Goal: Task Accomplishment & Management: Manage account settings

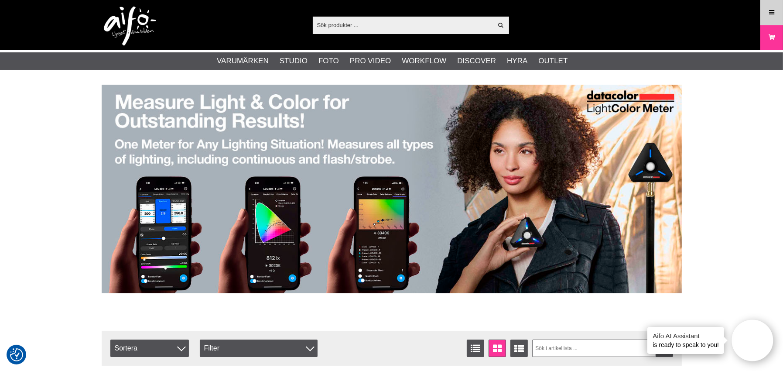
click at [769, 14] on icon at bounding box center [772, 13] width 8 height 10
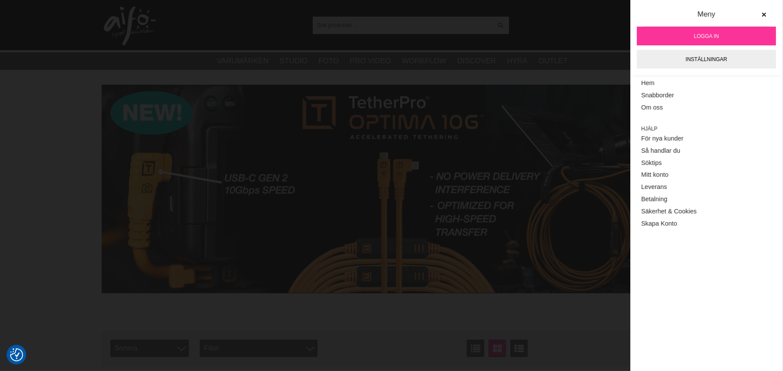
click at [705, 36] on span "Logga in" at bounding box center [706, 36] width 25 height 8
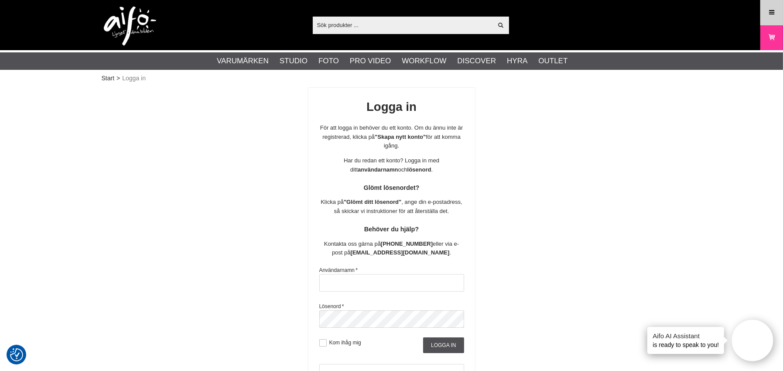
click at [775, 10] on icon at bounding box center [772, 13] width 8 height 10
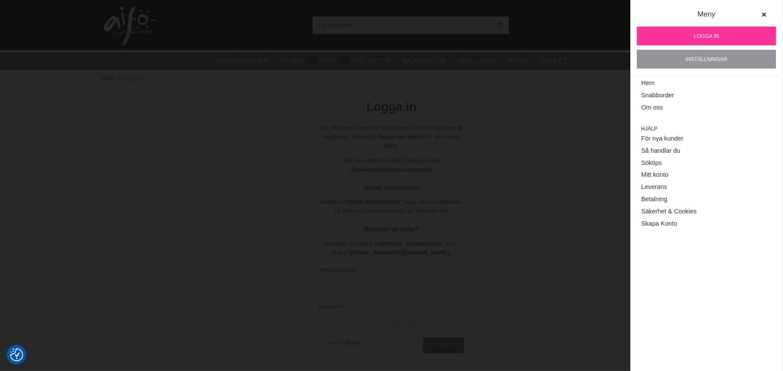
click at [699, 57] on link "Inställningar" at bounding box center [706, 59] width 139 height 19
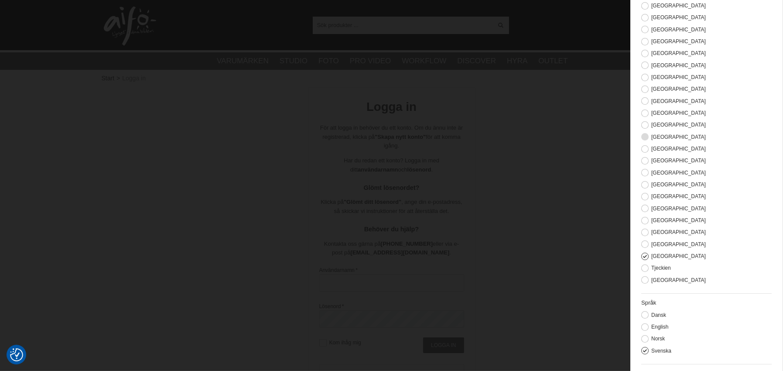
scroll to position [129, 0]
click at [646, 197] on button at bounding box center [644, 197] width 7 height 7
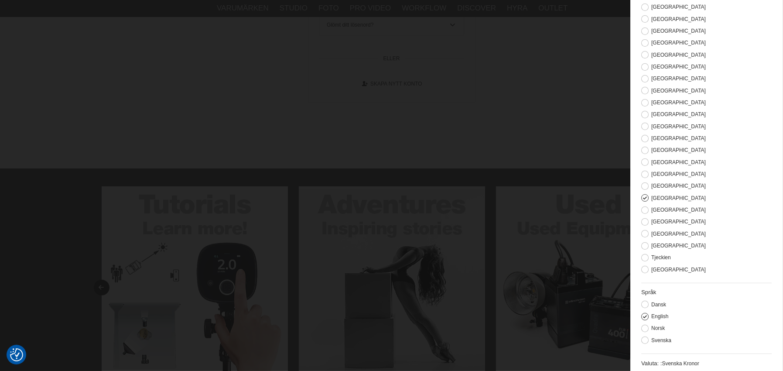
scroll to position [0, 0]
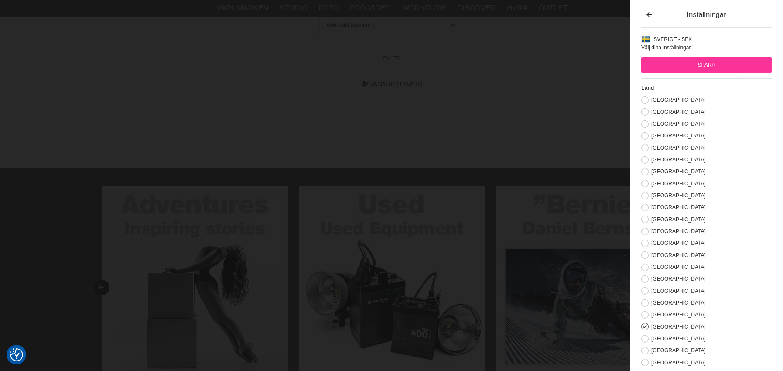
click at [706, 66] on input "Spara" at bounding box center [706, 65] width 130 height 16
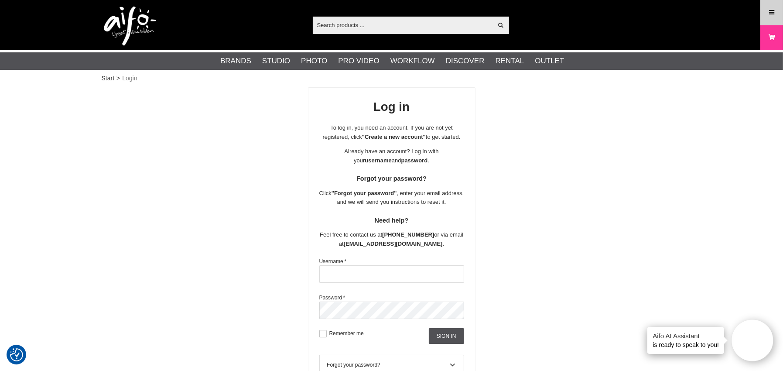
click at [768, 10] on icon at bounding box center [772, 13] width 8 height 10
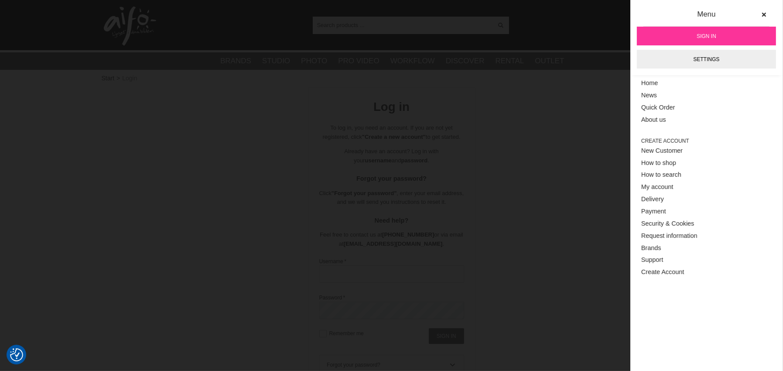
click at [680, 39] on link "Sign in" at bounding box center [706, 36] width 139 height 19
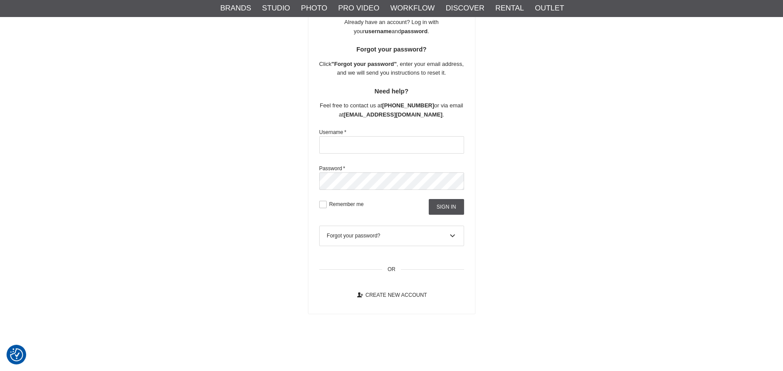
scroll to position [131, 0]
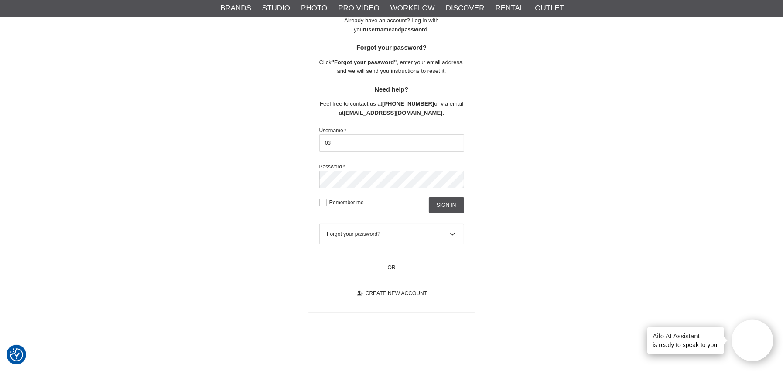
type input "0"
click at [353, 145] on input "text" at bounding box center [391, 142] width 145 height 17
paste input "cristi.uba@f64studio.ro"
type input "cristi.uba@f64studio.ro"
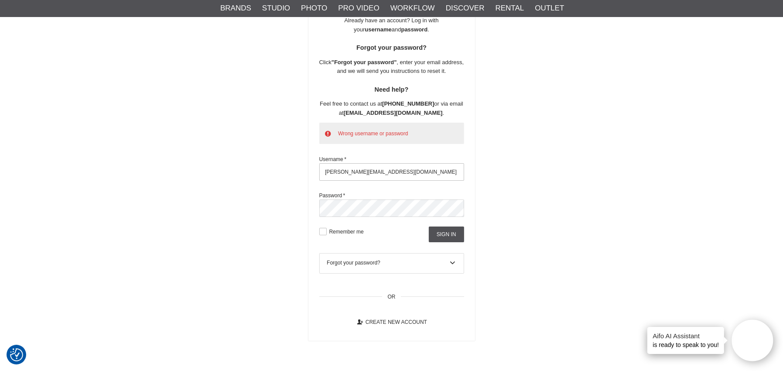
click at [326, 171] on input "cristi.uba@f64studio.ro" at bounding box center [391, 171] width 145 height 17
click at [347, 170] on input "cristi.uba@f64studio.ro" at bounding box center [391, 171] width 145 height 17
click at [378, 172] on input "cristi.uba@f64studio.ro" at bounding box center [391, 171] width 145 height 17
click at [325, 171] on input "cristi.uba@f64studio.ro" at bounding box center [391, 171] width 145 height 17
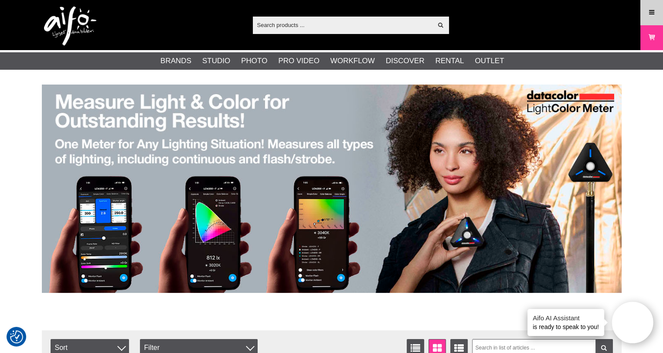
click at [647, 14] on link "Menu" at bounding box center [652, 12] width 22 height 21
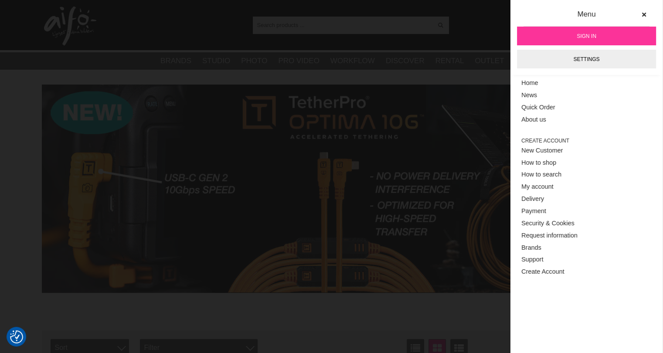
click at [564, 38] on link "Sign in" at bounding box center [586, 36] width 139 height 19
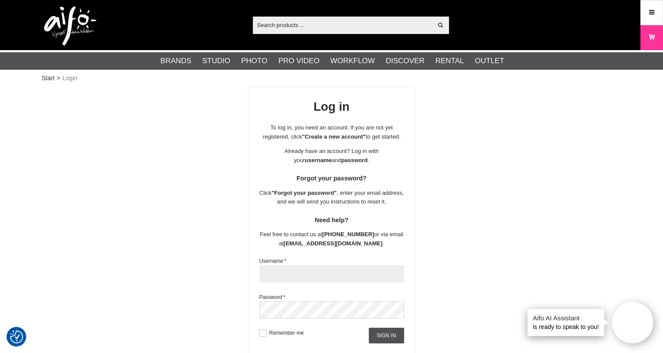
click at [276, 268] on input "text" at bounding box center [332, 273] width 145 height 17
paste input "cristi.uba@f64studio.ro"
type input "cristi.uba@f64studio.ro"
click at [387, 332] on input "Sign in" at bounding box center [386, 336] width 35 height 16
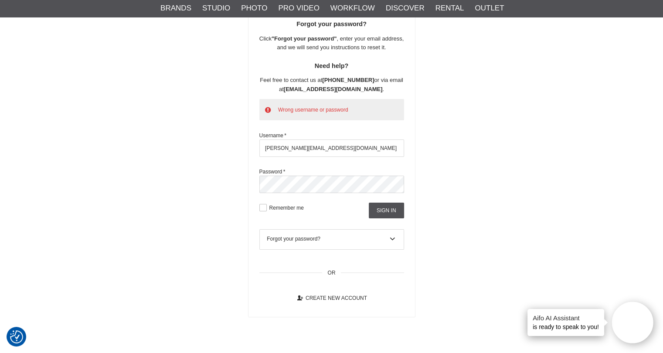
scroll to position [174, 0]
